Goal: Navigation & Orientation: Find specific page/section

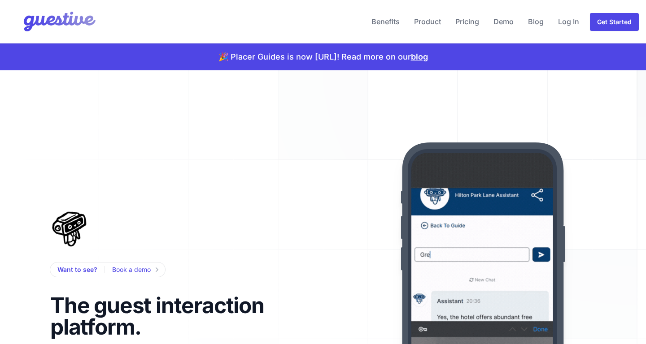
radio input "true"
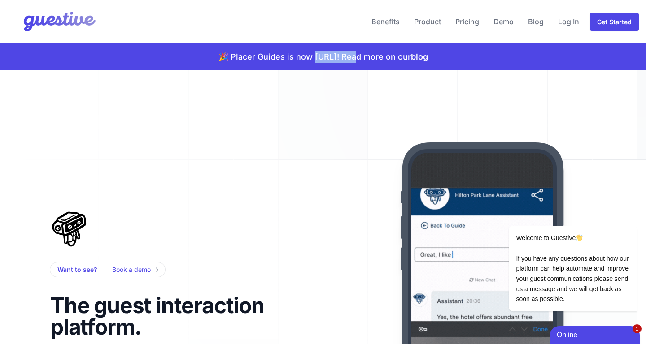
drag, startPoint x: 302, startPoint y: 60, endPoint x: 342, endPoint y: 62, distance: 39.5
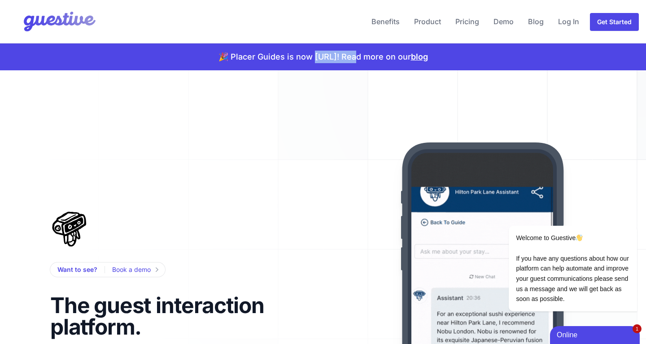
click at [342, 62] on p "🎉 Placer Guides is now [URL]! Read more on our blog" at bounding box center [322, 57] width 209 height 13
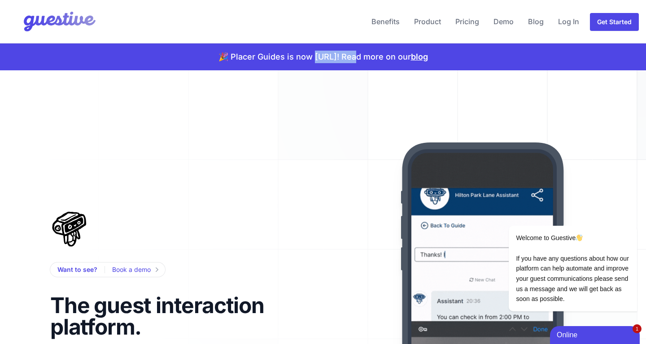
click at [342, 62] on p "🎉 Placer Guides is now [URL]! Read more on our blog" at bounding box center [322, 57] width 209 height 13
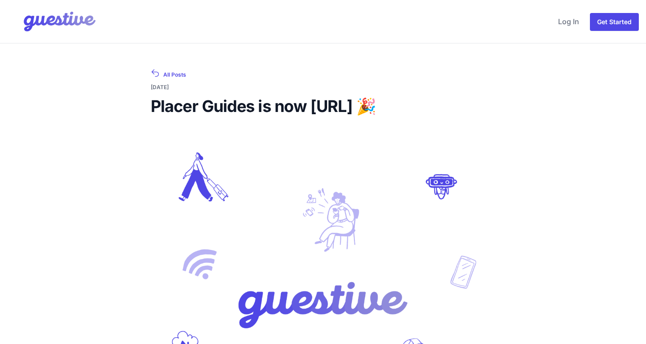
scroll to position [18, 0]
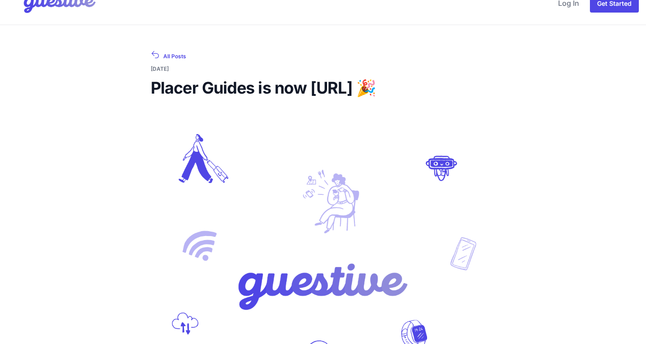
drag, startPoint x: 311, startPoint y: 90, endPoint x: 399, endPoint y: 95, distance: 88.0
click at [399, 95] on h1 "Placer Guides is now [URL] 🎉" at bounding box center [323, 88] width 344 height 18
copy h1 "[URL]"
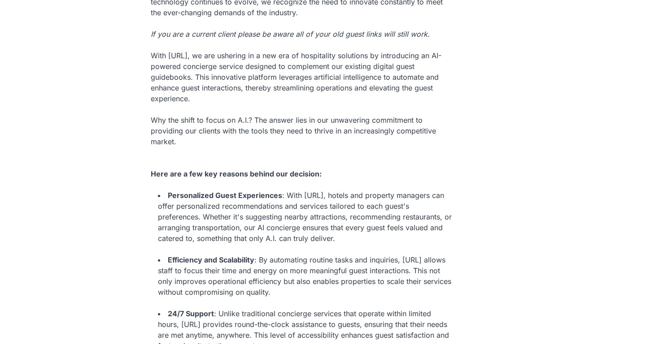
scroll to position [478, 0]
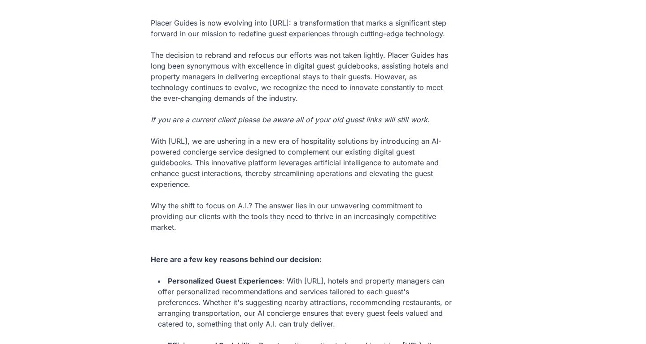
click at [370, 157] on div "With [URL], we are ushering in a new era of hospitality solutions by introducin…" at bounding box center [301, 157] width 301 height 65
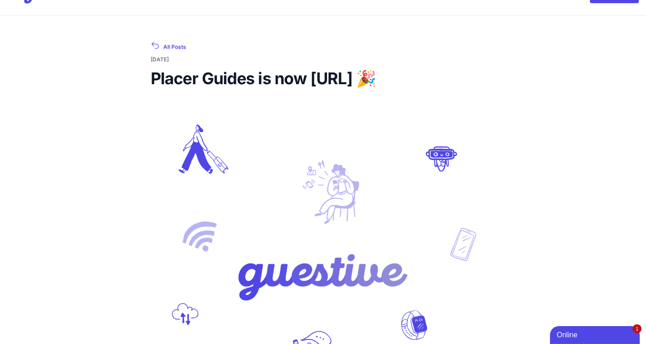
scroll to position [0, 0]
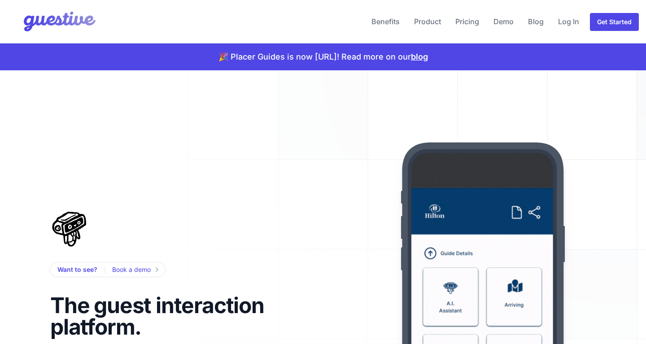
click at [65, 14] on img at bounding box center [52, 22] width 91 height 36
